Goal: Information Seeking & Learning: Understand process/instructions

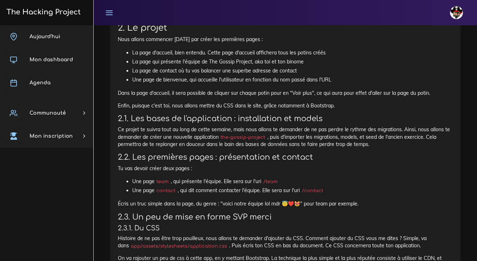
scroll to position [459, 0]
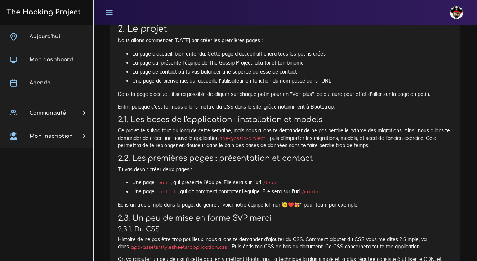
drag, startPoint x: 369, startPoint y: 143, endPoint x: 380, endPoint y: 142, distance: 11.3
click at [380, 142] on p "Ce projet te suivra tout au long de cette semaine, mais nous allons te demander…" at bounding box center [285, 138] width 335 height 22
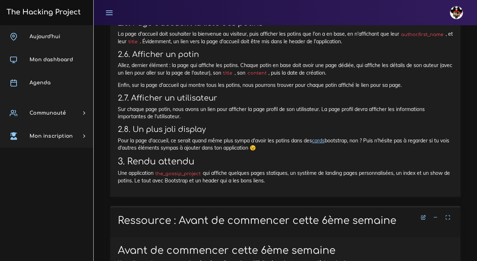
scroll to position [824, 0]
click at [436, 215] on icon at bounding box center [435, 217] width 5 height 5
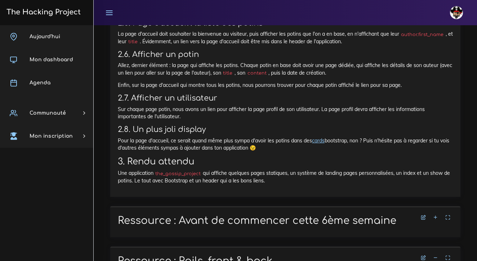
click at [438, 255] on icon at bounding box center [435, 257] width 5 height 5
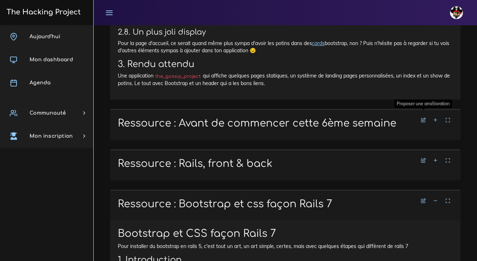
scroll to position [923, 0]
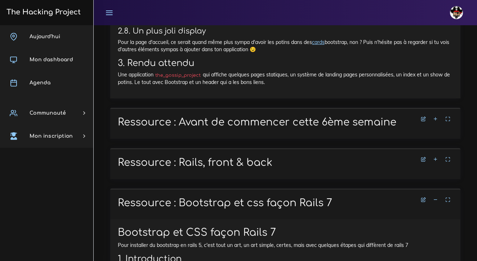
click at [435, 197] on icon at bounding box center [435, 199] width 5 height 5
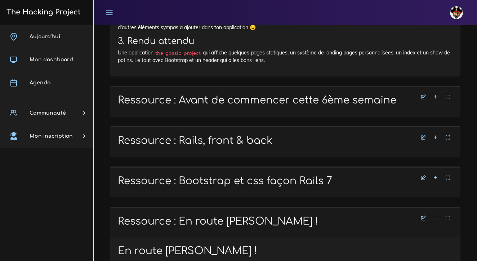
scroll to position [949, 0]
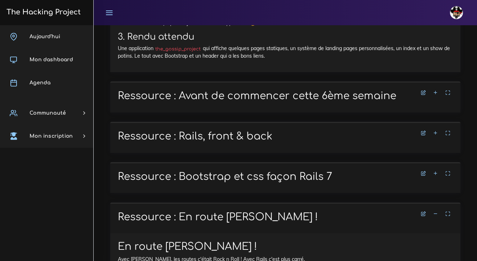
click at [435, 211] on icon at bounding box center [435, 213] width 5 height 5
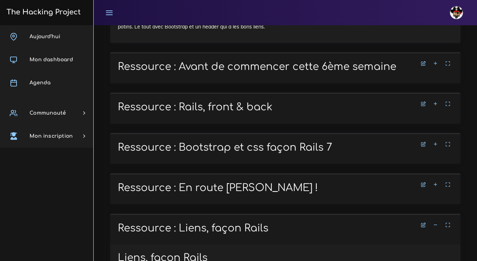
scroll to position [1055, 0]
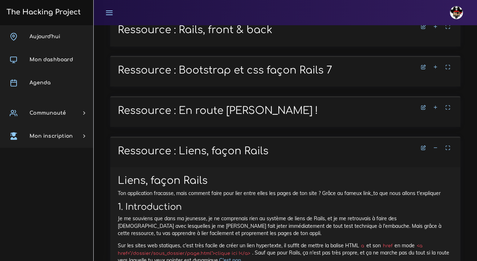
click at [435, 145] on icon at bounding box center [435, 147] width 5 height 5
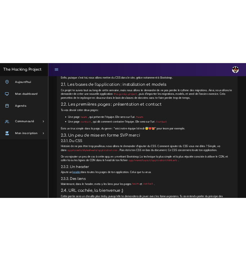
scroll to position [553, 0]
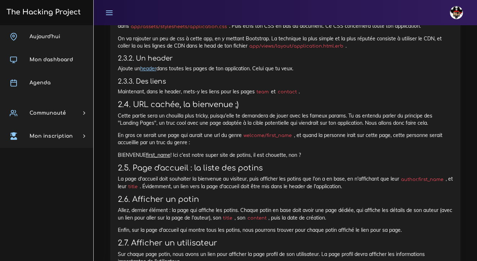
scroll to position [675, 0]
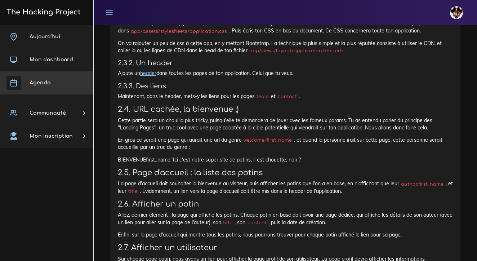
click at [48, 82] on span "Agenda" at bounding box center [40, 82] width 21 height 5
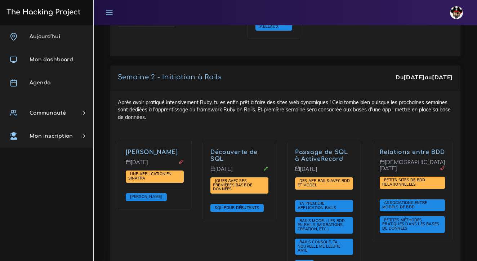
scroll to position [1327, 0]
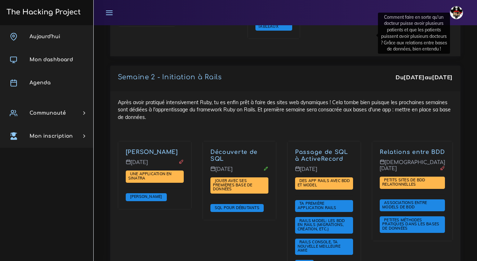
click at [380, 149] on link "Relations entre BDD" at bounding box center [412, 152] width 65 height 6
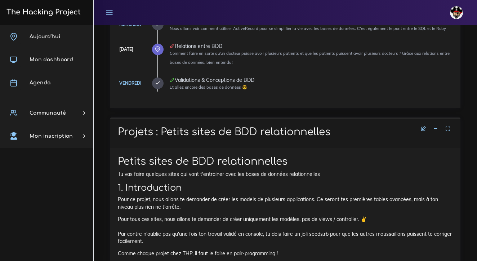
scroll to position [215, 0]
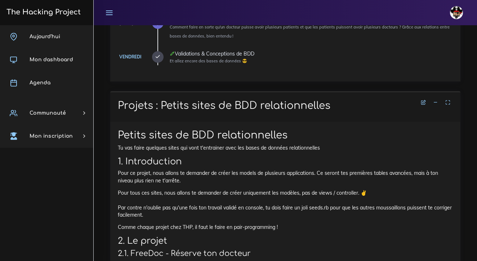
click at [435, 100] on icon at bounding box center [435, 102] width 5 height 5
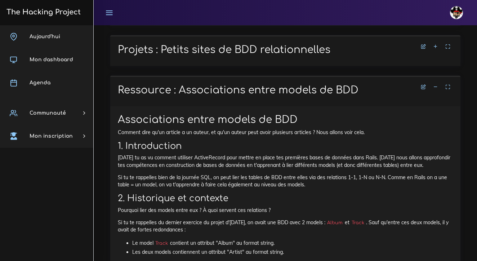
scroll to position [272, 0]
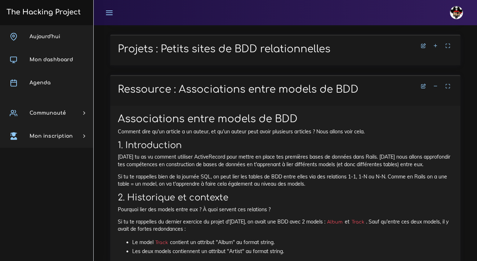
click at [435, 84] on icon at bounding box center [435, 86] width 5 height 5
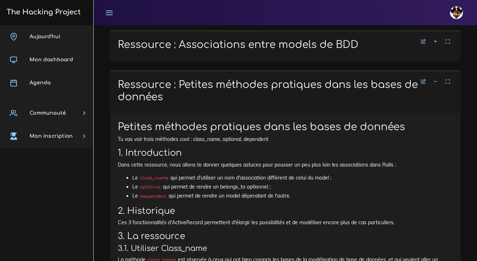
scroll to position [320, 0]
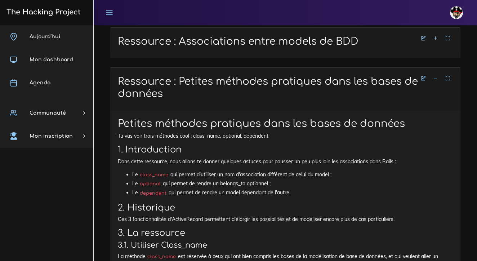
click at [435, 76] on icon at bounding box center [435, 78] width 5 height 5
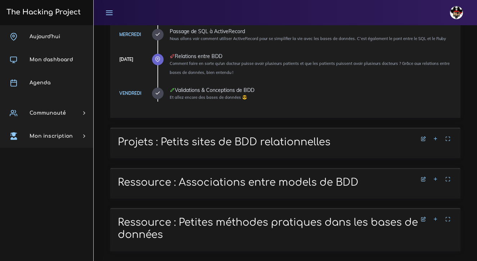
scroll to position [178, 0]
click at [435, 137] on icon at bounding box center [435, 139] width 5 height 5
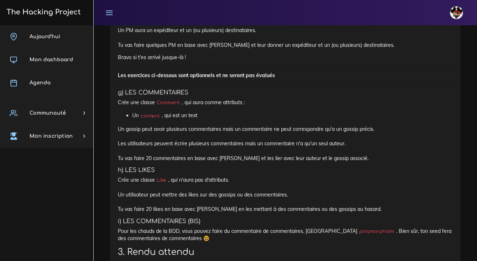
scroll to position [1564, 0]
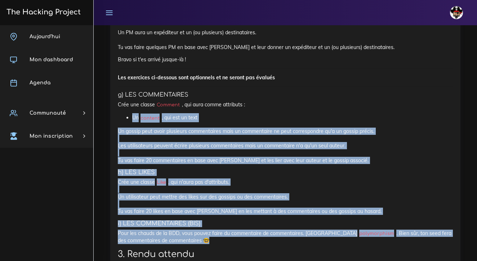
drag, startPoint x: 204, startPoint y: 219, endPoint x: 120, endPoint y: 93, distance: 151.2
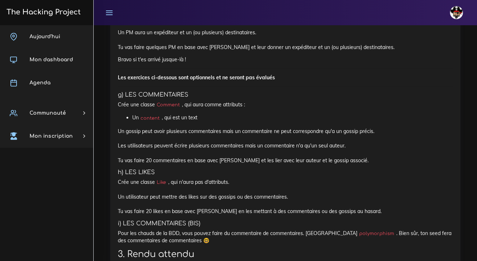
click at [200, 229] on p "Pour les chauds de la BDD, vous pouvez faire du commentaire de commentaires. In…" at bounding box center [285, 236] width 335 height 15
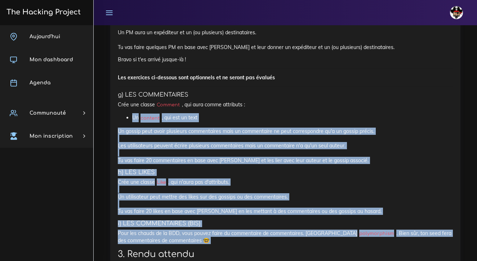
drag, startPoint x: 200, startPoint y: 218, endPoint x: 165, endPoint y: 89, distance: 134.2
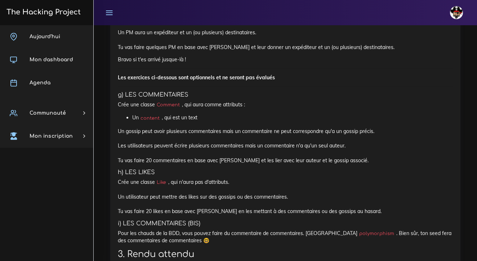
click at [219, 249] on h2 "3. Rendu attendu" at bounding box center [285, 254] width 335 height 10
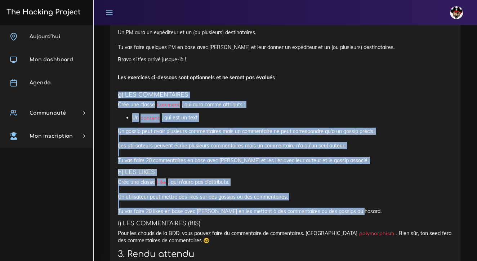
drag, startPoint x: 357, startPoint y: 188, endPoint x: 150, endPoint y: 69, distance: 238.7
click at [353, 183] on p "Crée une classe Like , qui n'aura pas d'attributs. Un utilisateur peut mettre d…" at bounding box center [285, 196] width 335 height 36
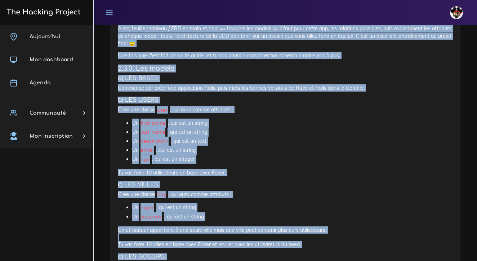
scroll to position [1164, 0]
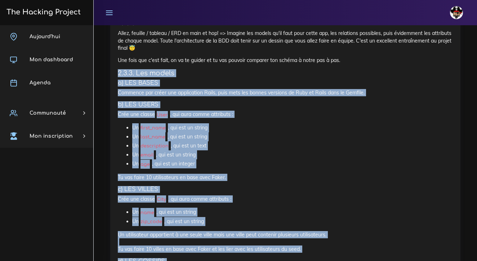
drag, startPoint x: 354, startPoint y: 189, endPoint x: 111, endPoint y: 52, distance: 280.0
copy div "6.9.9. Lor ipsumd s) AME CONSE Adipisci eli seddo eiu temporincid Utlab, etdo m…"
click at [176, 80] on h5 "a) LES BASES" at bounding box center [285, 83] width 335 height 7
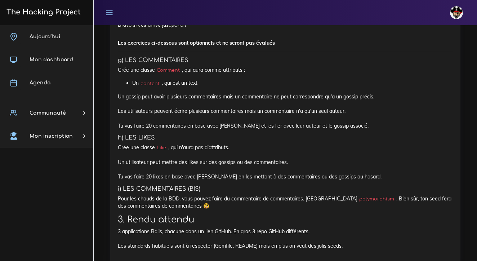
scroll to position [1601, 0]
